Goal: Task Accomplishment & Management: Complete application form

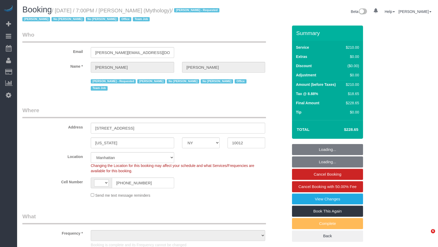
select select "NY"
select select "spot1"
select select "string:[GEOGRAPHIC_DATA]"
select select "number:89"
select select "number:90"
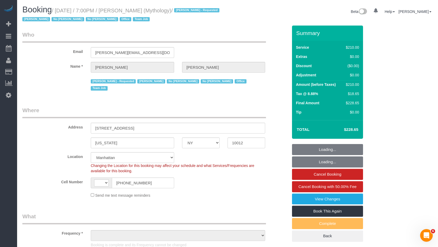
select select "number:15"
select select "number:7"
select select "object:1006"
select select "210"
select select "string:stripe-card_1F0CXe4VGloSiKo7V7BiKmvB"
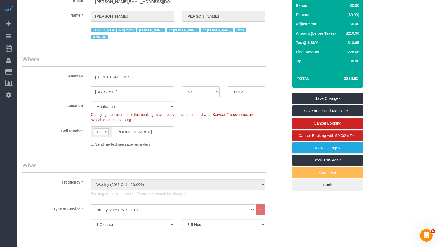
scroll to position [119, 0]
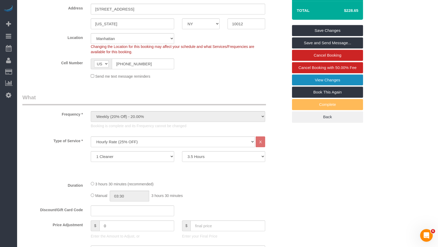
click at [335, 81] on link "View Changes" at bounding box center [327, 79] width 71 height 11
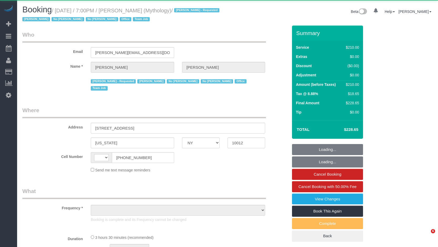
select select "NY"
select select "object:601"
select select "210"
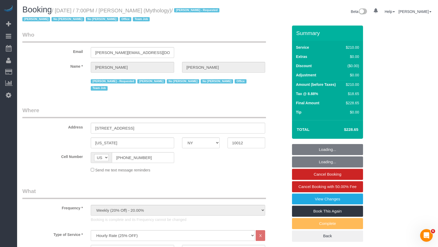
select select "string:US"
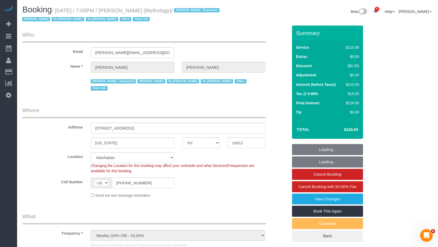
select select "object:1171"
select select "string:stripe-card_1F0CXe4VGloSiKo7V7BiKmvB"
select select "spot1"
select select "number:89"
select select "number:90"
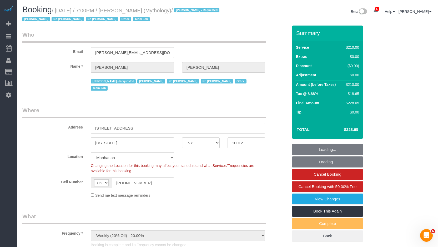
select select "number:15"
select select "number:7"
select select "NY"
select select "210"
select select "spot1"
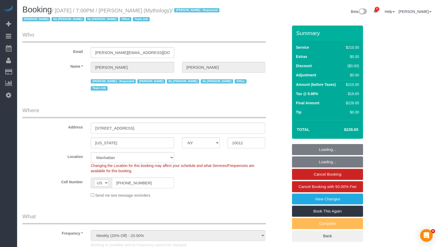
select select "number:89"
select select "number:90"
select select "number:15"
select select "number:7"
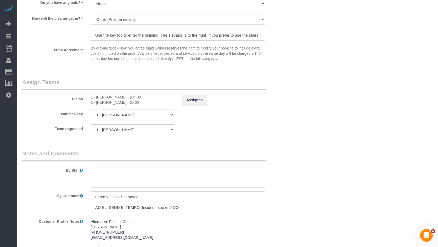
scroll to position [550, 0]
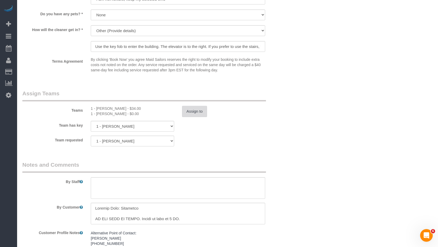
click at [199, 106] on button "Assign to" at bounding box center [194, 111] width 25 height 11
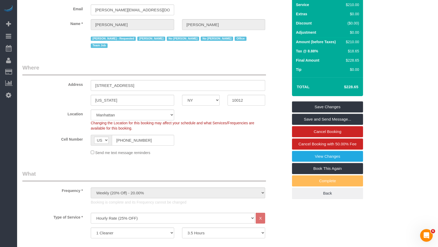
scroll to position [0, 0]
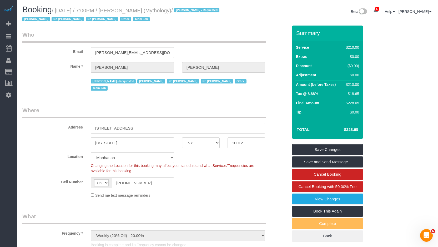
click at [273, 80] on div "[PERSON_NAME] - Requested [PERSON_NAME] No [PERSON_NAME] No [PERSON_NAME] Offic…" at bounding box center [154, 84] width 273 height 15
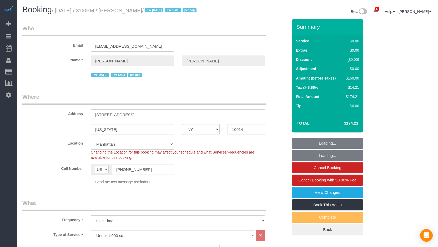
select select "NY"
select select "spot1"
select select "number:63"
select select "number:76"
select select "number:13"
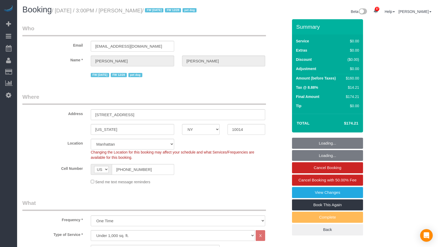
select select "number:5"
select select "object:1086"
select select "spot39"
select select "1"
click at [131, 52] on input "rebeccaannjavens@gmail.com" at bounding box center [132, 46] width 83 height 11
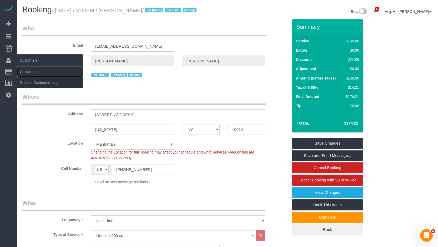
click at [29, 68] on link "Customers" at bounding box center [50, 72] width 66 height 11
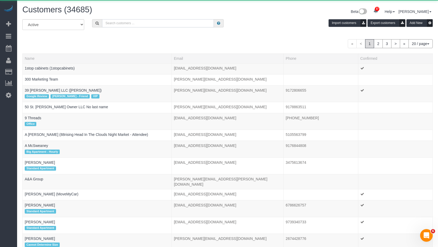
click at [139, 24] on input "text" at bounding box center [158, 23] width 112 height 8
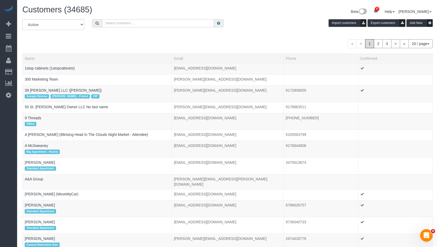
paste input "rebeccaannjavens@gmail.com"
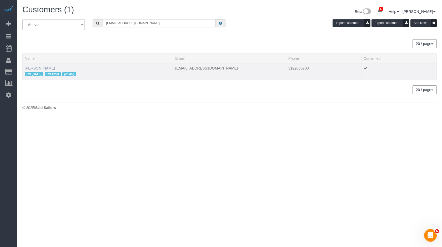
type input "rebeccaannjavens@gmail.com"
click at [39, 68] on link "Rebecca Javens" at bounding box center [40, 68] width 30 height 4
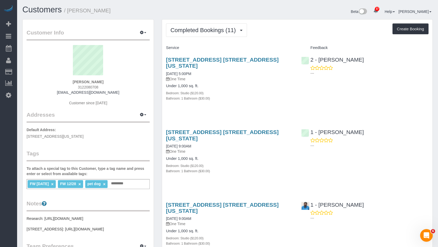
click at [176, 159] on h4 "Under 1,000 sq. ft." at bounding box center [229, 158] width 127 height 4
